Goal: Register for event/course

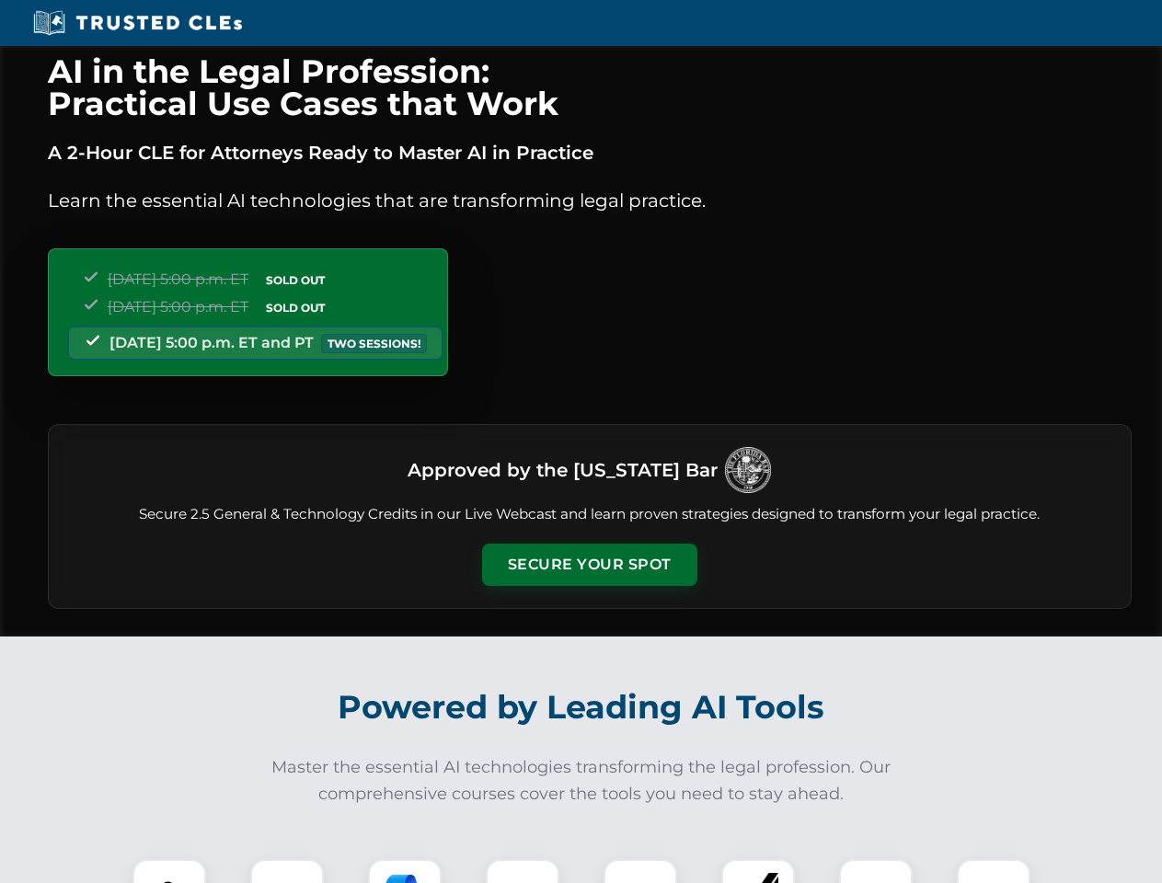
click at [589, 565] on button "Secure Your Spot" at bounding box center [589, 565] width 215 height 42
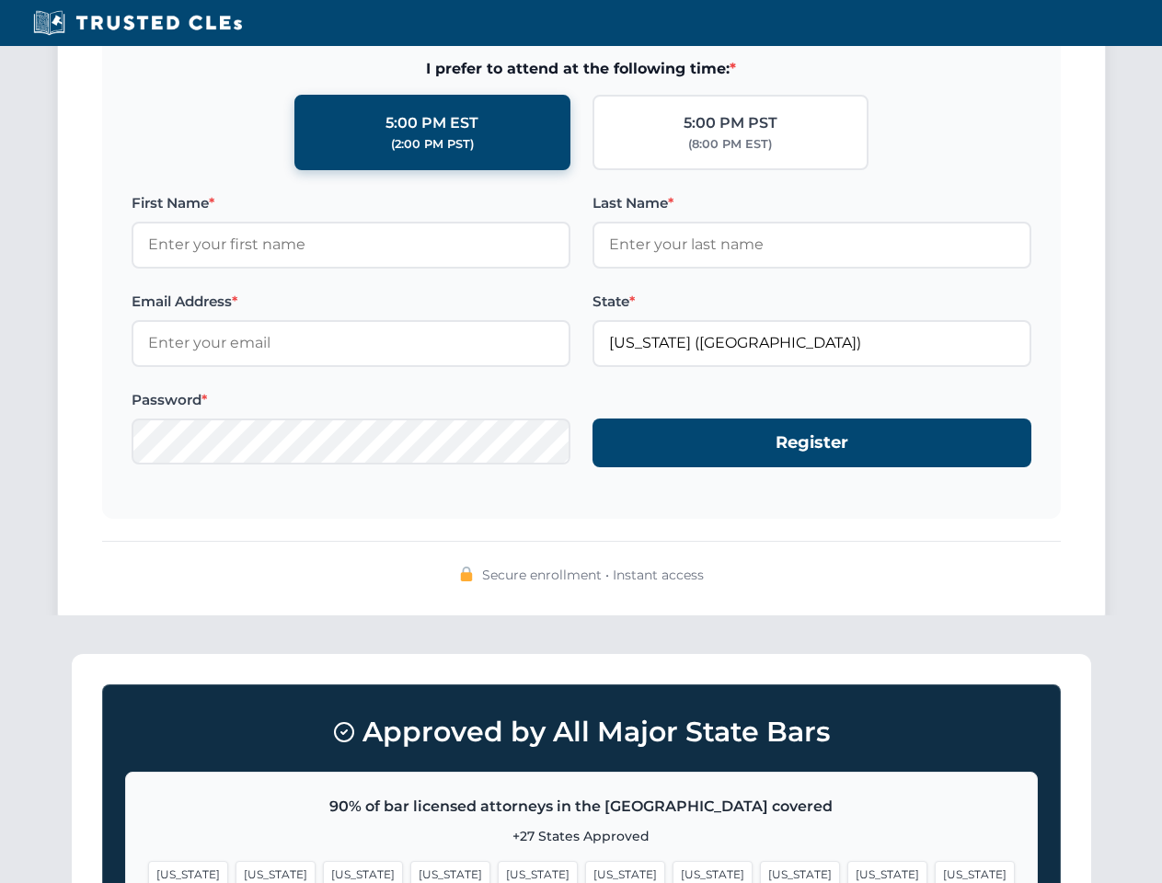
click at [847, 871] on span "[US_STATE]" at bounding box center [887, 874] width 80 height 27
